Goal: Information Seeking & Learning: Learn about a topic

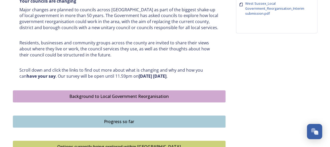
scroll to position [237, 0]
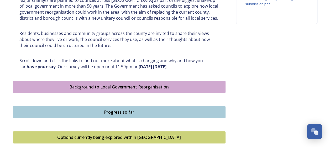
click at [147, 84] on div "Background to Local Government Reorganisation" at bounding box center [119, 87] width 207 height 6
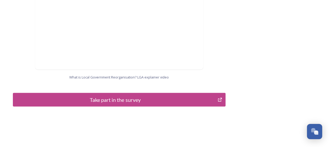
scroll to position [598, 0]
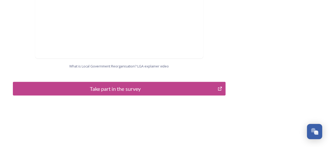
click at [152, 85] on div "Take part in the survey" at bounding box center [116, 89] width 200 height 8
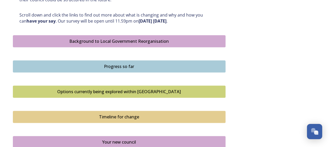
scroll to position [283, 0]
click at [128, 66] on div "Progress so far" at bounding box center [119, 66] width 207 height 6
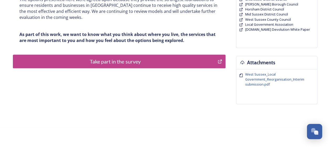
scroll to position [158, 0]
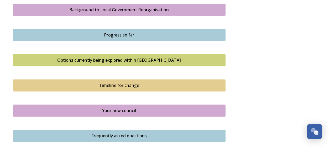
scroll to position [315, 0]
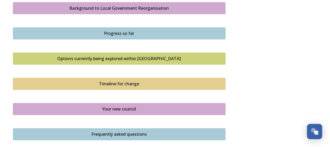
click at [120, 57] on div "Options currently being explored within [GEOGRAPHIC_DATA]" at bounding box center [119, 58] width 207 height 6
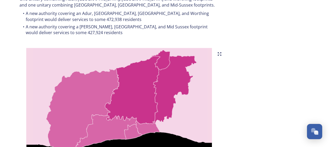
scroll to position [552, 0]
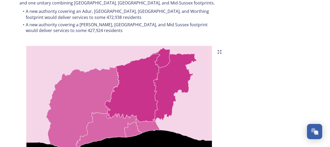
click at [108, 119] on img at bounding box center [119, 111] width 213 height 131
click at [121, 95] on img at bounding box center [119, 111] width 213 height 131
click at [172, 90] on img at bounding box center [119, 111] width 213 height 131
click at [129, 86] on img at bounding box center [119, 111] width 213 height 131
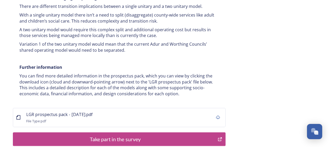
scroll to position [1065, 0]
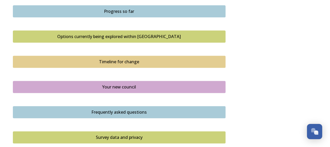
click at [121, 64] on button "Timeline for change" at bounding box center [119, 62] width 213 height 12
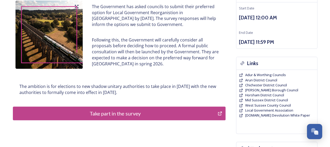
scroll to position [79, 0]
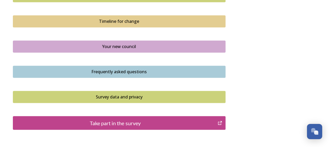
scroll to position [381, 0]
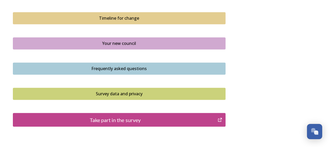
click at [74, 45] on div "Your new council" at bounding box center [119, 43] width 207 height 6
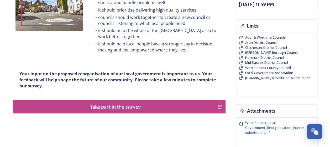
scroll to position [112, 0]
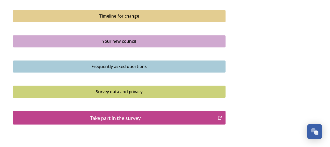
scroll to position [388, 0]
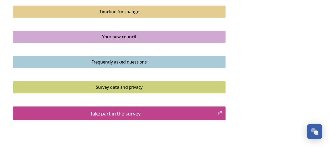
click at [92, 62] on div "Frequently asked questions" at bounding box center [119, 62] width 207 height 6
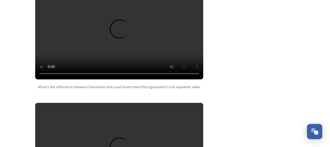
scroll to position [401, 0]
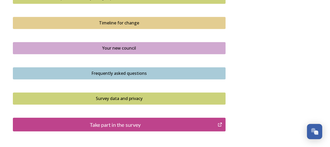
scroll to position [414, 0]
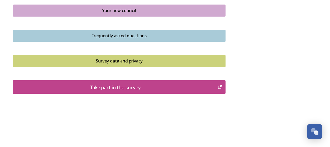
click at [75, 58] on div "Survey data and privacy" at bounding box center [119, 61] width 207 height 6
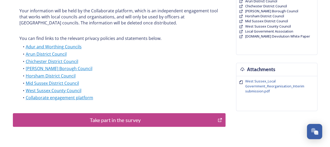
scroll to position [151, 0]
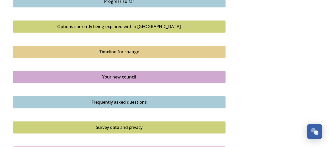
scroll to position [342, 0]
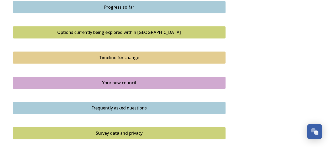
click at [90, 31] on div "Options currently being explored within [GEOGRAPHIC_DATA]" at bounding box center [119, 32] width 207 height 6
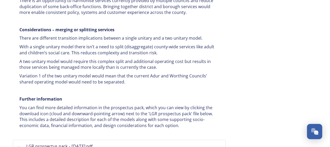
scroll to position [1084, 0]
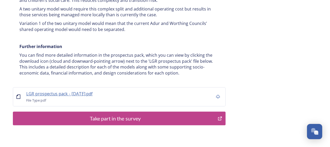
click at [76, 91] on span "LGR prospectus pack - [DATE].pdf" at bounding box center [59, 94] width 67 height 6
